Goal: Task Accomplishment & Management: Use online tool/utility

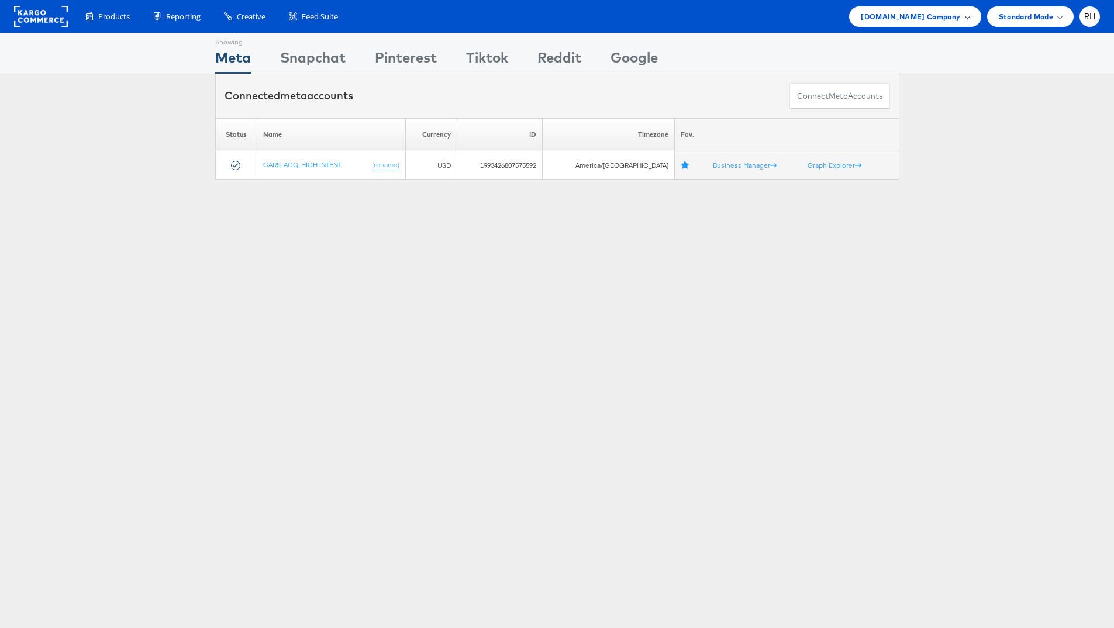
click at [930, 23] on div "[DOMAIN_NAME] Company" at bounding box center [915, 16] width 132 height 20
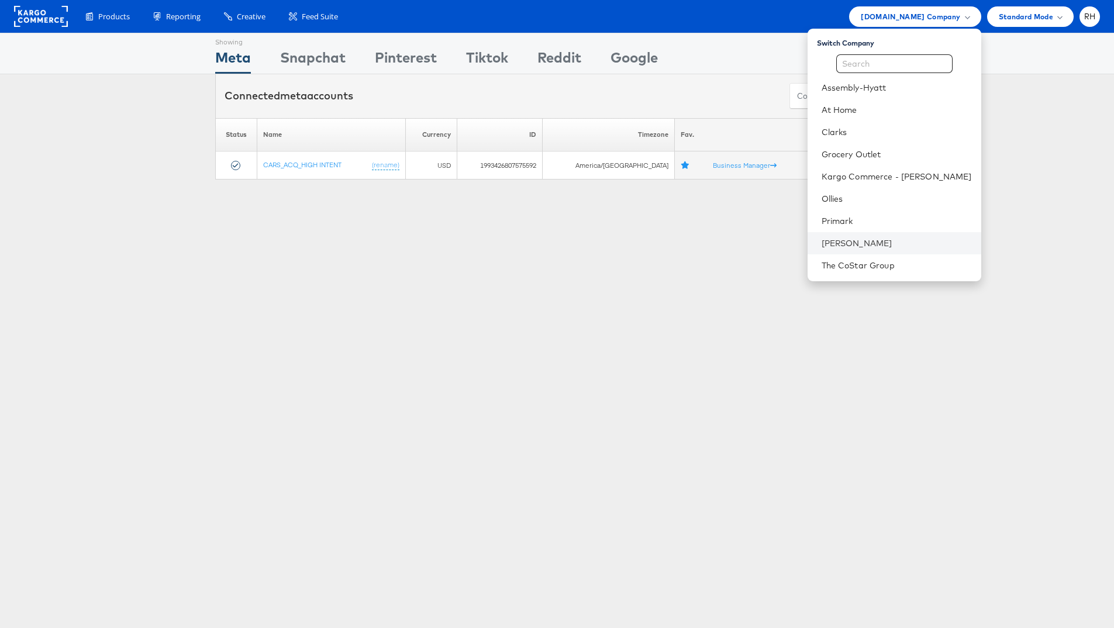
click at [893, 249] on li "[PERSON_NAME]" at bounding box center [894, 243] width 174 height 22
click at [956, 243] on link "[PERSON_NAME]" at bounding box center [896, 243] width 150 height 12
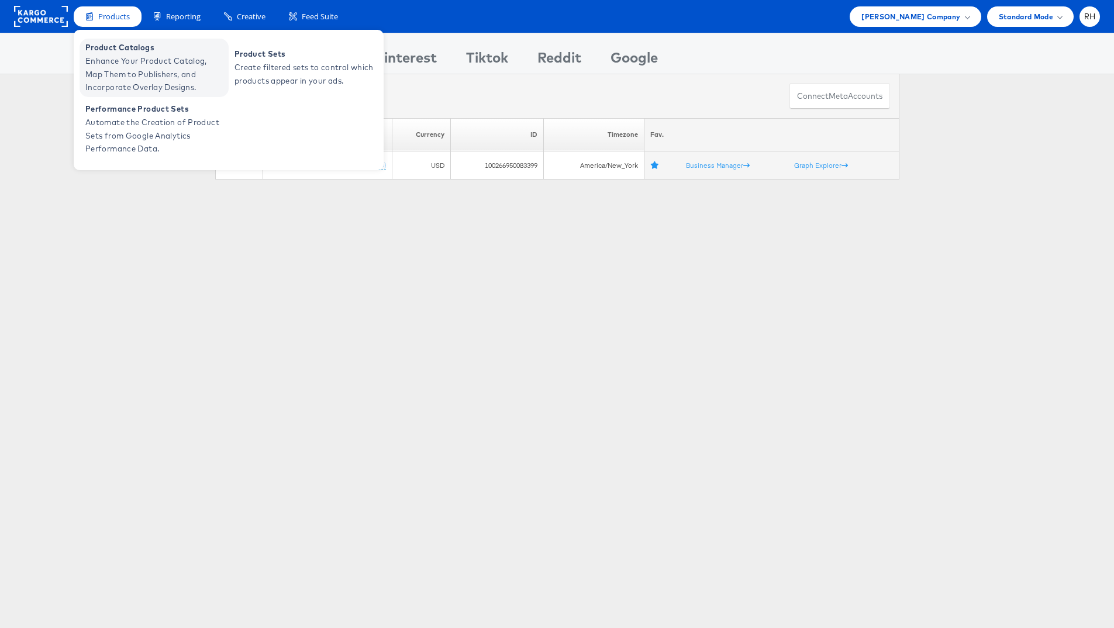
click at [144, 90] on span "Enhance Your Product Catalog, Map Them to Publishers, and Incorporate Overlay D…" at bounding box center [155, 74] width 140 height 40
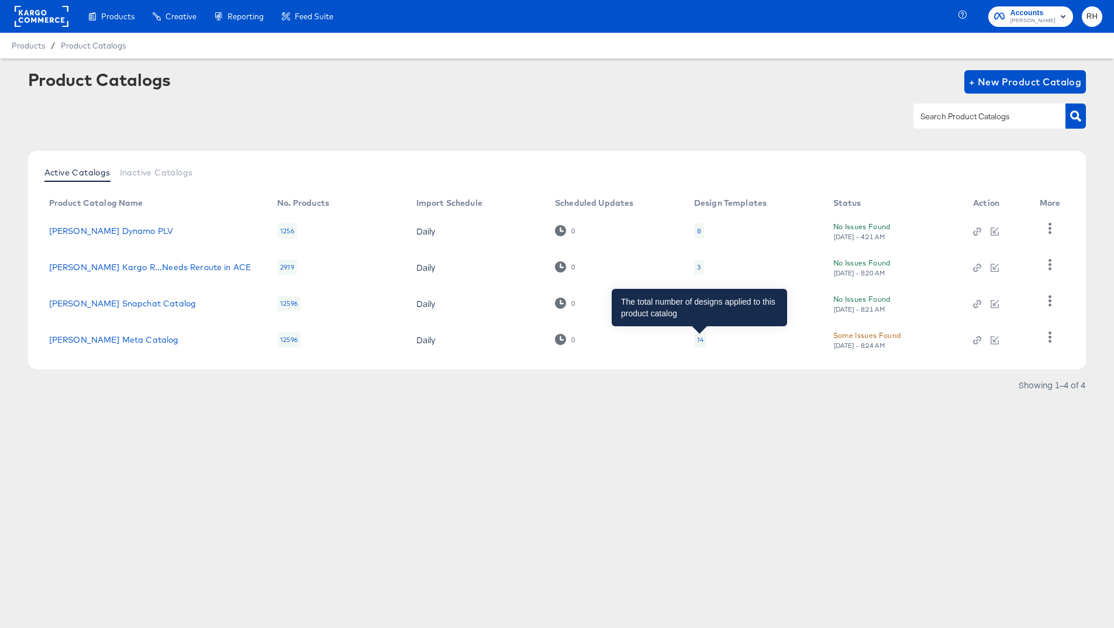
click at [699, 343] on div "14" at bounding box center [700, 339] width 6 height 9
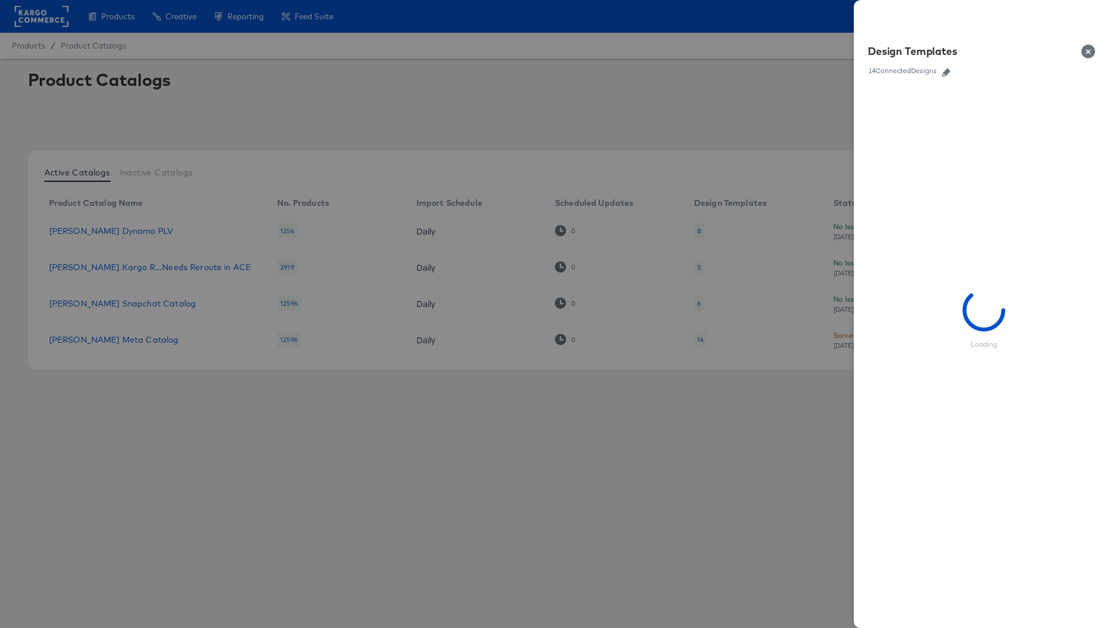
click at [946, 68] on icon "button" at bounding box center [946, 72] width 8 height 8
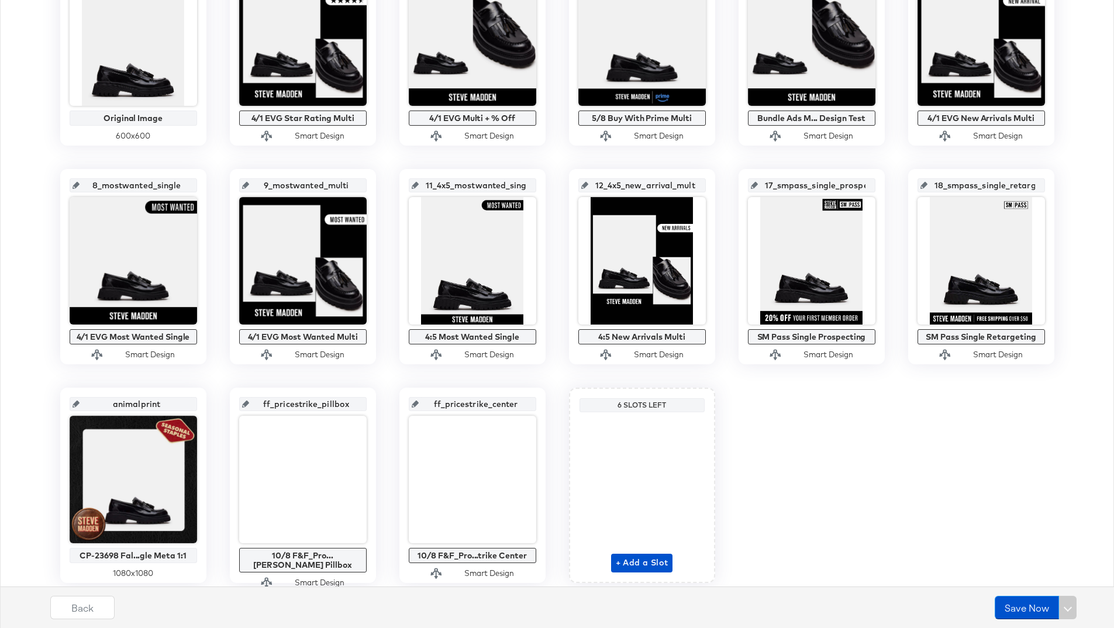
scroll to position [315, 0]
